Goal: Use online tool/utility: Use online tool/utility

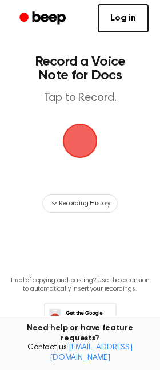
click at [83, 139] on span "button" at bounding box center [79, 140] width 49 height 49
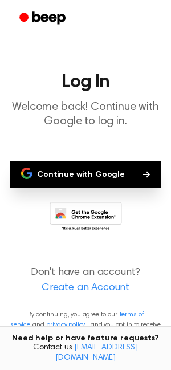
click at [87, 169] on button "Continue with Google" at bounding box center [86, 174] width 152 height 27
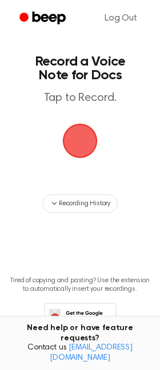
click at [79, 151] on span "button" at bounding box center [80, 141] width 62 height 62
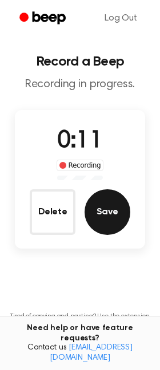
click at [118, 221] on button "Save" at bounding box center [107, 212] width 46 height 46
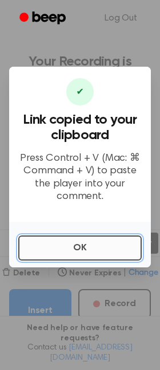
click at [88, 255] on button "OK" at bounding box center [79, 248] width 123 height 25
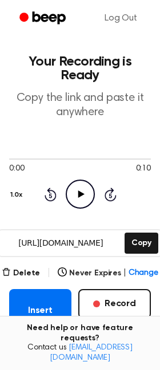
click at [79, 192] on icon at bounding box center [81, 194] width 6 height 7
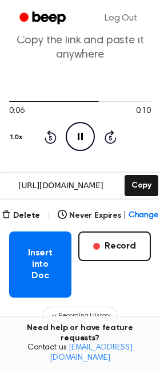
scroll to position [76, 0]
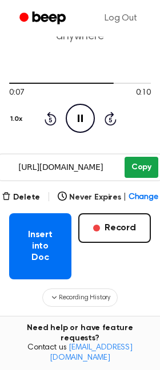
click at [140, 166] on button "Copy" at bounding box center [141, 167] width 34 height 21
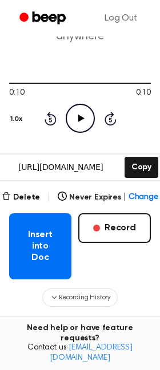
scroll to position [200, 0]
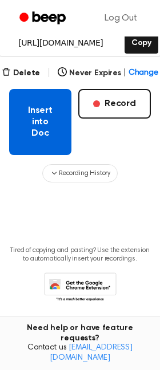
click at [37, 122] on button "Insert into Doc" at bounding box center [40, 122] width 62 height 66
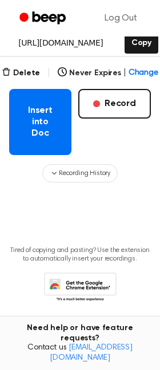
scroll to position [124, 0]
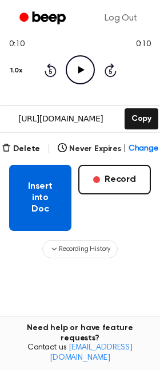
click at [37, 199] on button "Insert into Doc" at bounding box center [40, 198] width 62 height 66
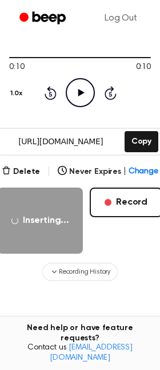
scroll to position [0, 0]
